Goal: Task Accomplishment & Management: Use online tool/utility

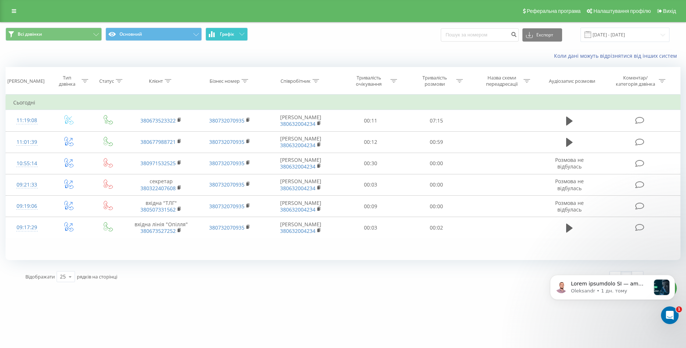
click at [234, 32] on span "Графік" at bounding box center [227, 34] width 14 height 5
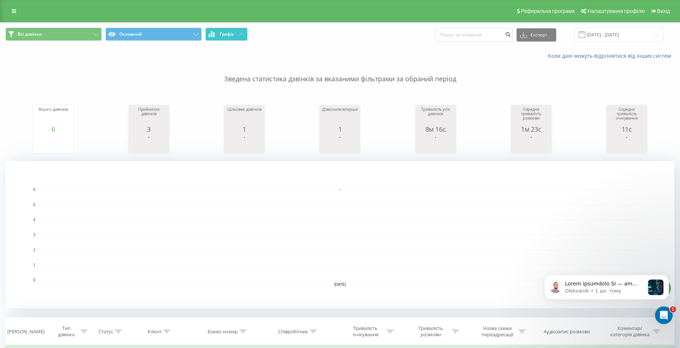
click at [237, 33] on button "Графік" at bounding box center [226, 34] width 42 height 13
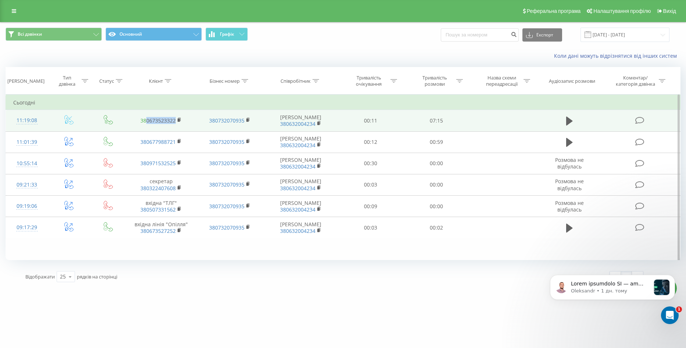
drag, startPoint x: 176, startPoint y: 122, endPoint x: 147, endPoint y: 125, distance: 29.1
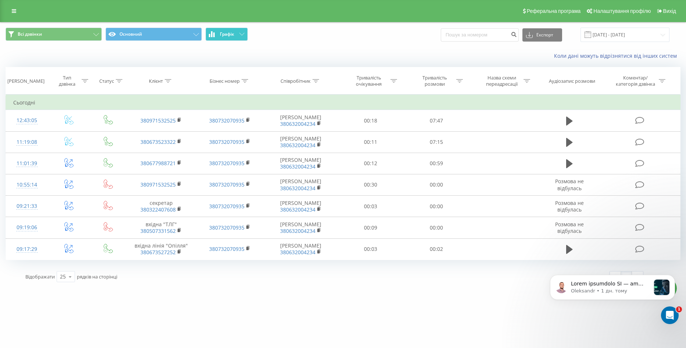
click at [236, 33] on button "Графік" at bounding box center [226, 34] width 42 height 13
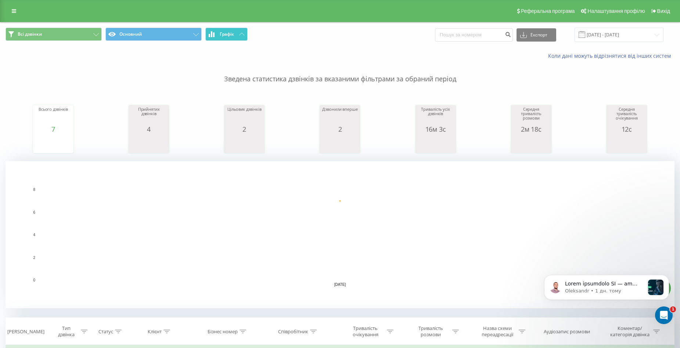
click at [235, 34] on button "Графік" at bounding box center [226, 34] width 42 height 13
